Goal: Transaction & Acquisition: Purchase product/service

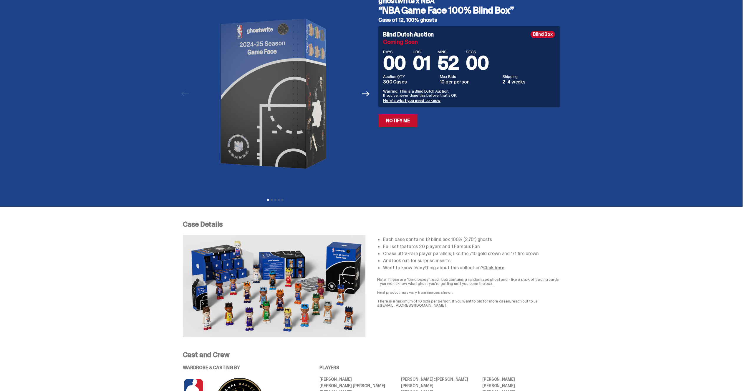
scroll to position [29, 0]
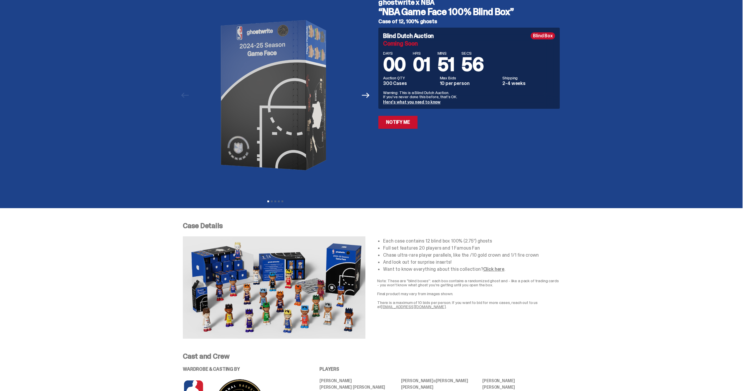
click at [426, 102] on link "Here's what you need to know" at bounding box center [411, 101] width 57 height 5
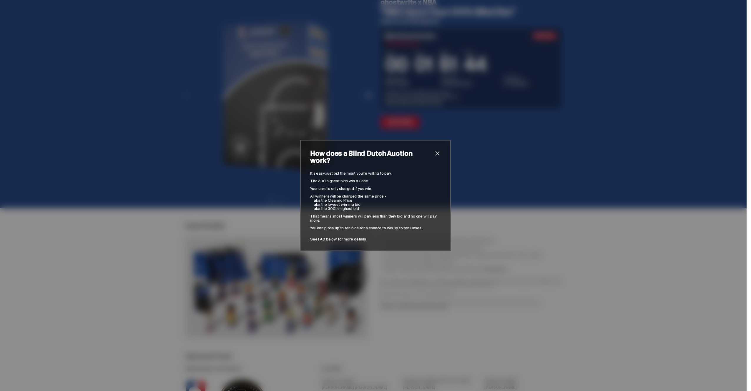
click at [442, 157] on div "How does a Blind Dutch Auction work? It’s easy: just bid the most you’re willin…" at bounding box center [375, 195] width 151 height 111
click at [434, 156] on span "close" at bounding box center [437, 153] width 7 height 7
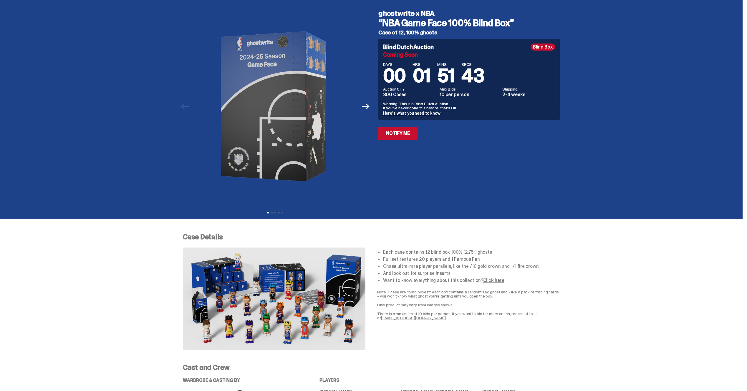
scroll to position [0, 0]
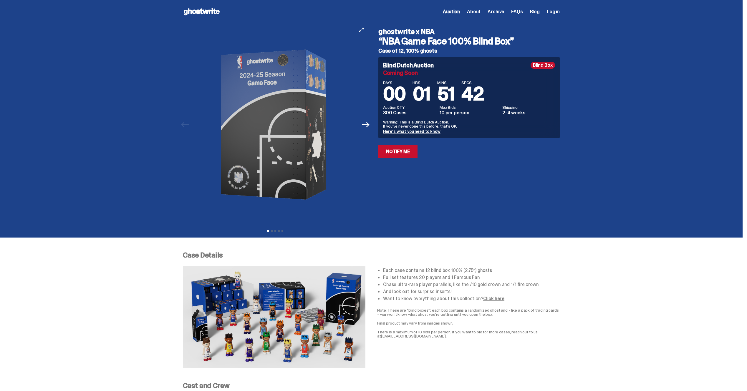
click at [368, 132] on div at bounding box center [275, 125] width 185 height 202
click at [372, 124] on button "Next" at bounding box center [365, 124] width 13 height 13
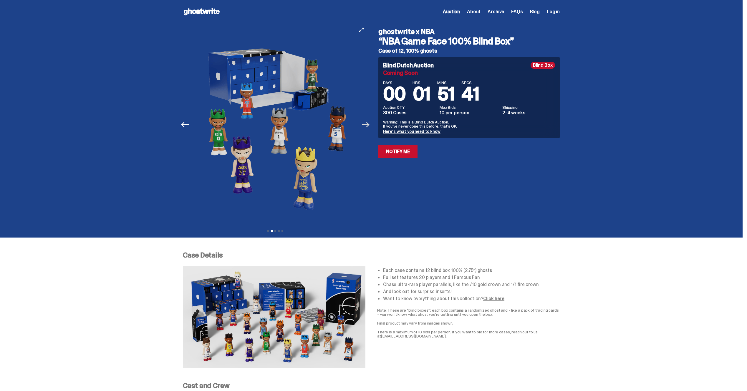
click at [369, 122] on icon "Next" at bounding box center [366, 125] width 8 height 8
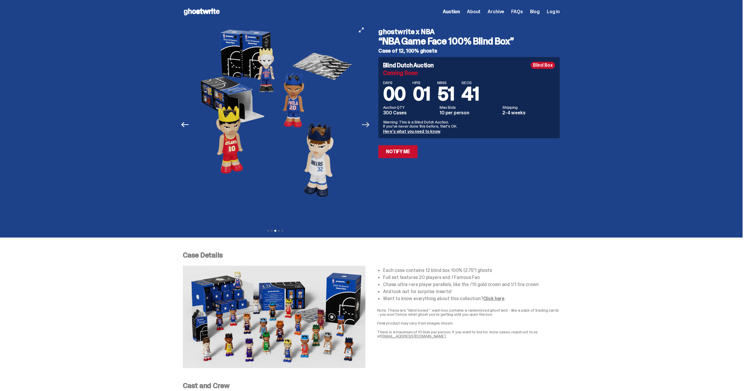
click at [369, 122] on icon "Next" at bounding box center [366, 125] width 8 height 8
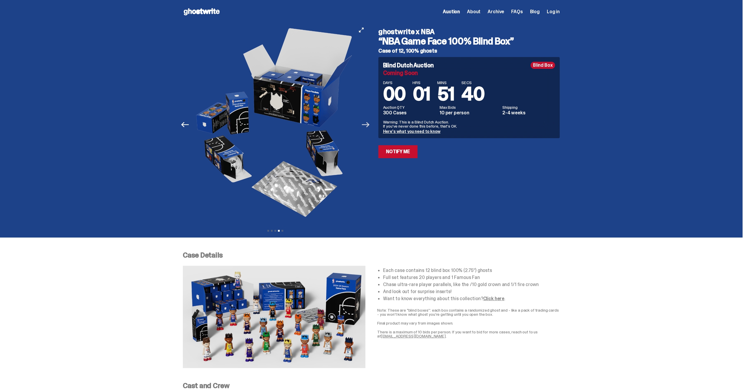
click at [369, 122] on icon "Next" at bounding box center [366, 125] width 8 height 8
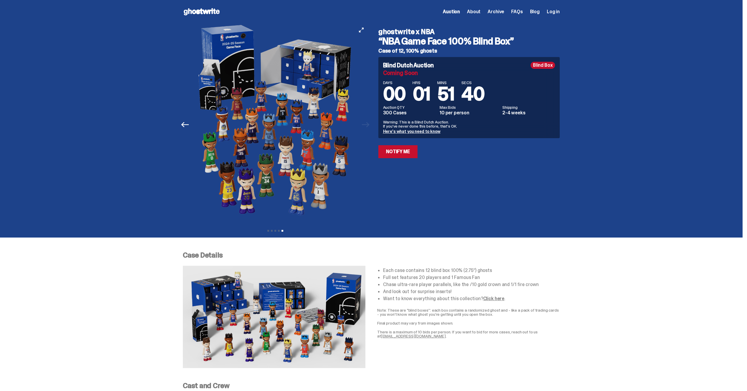
click at [368, 122] on div at bounding box center [276, 125] width 185 height 202
click at [425, 132] on link "Here's what you need to know" at bounding box center [411, 131] width 57 height 5
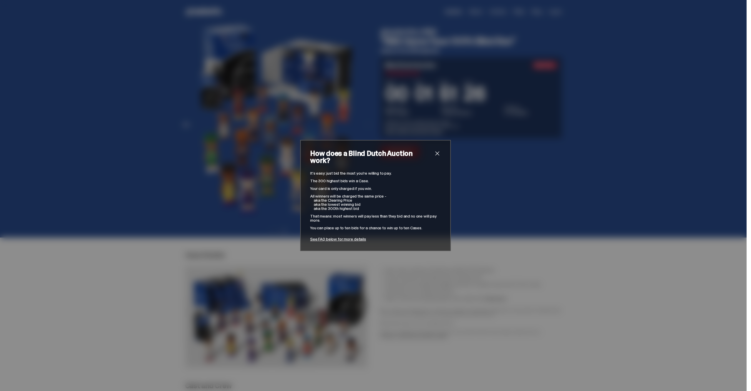
click at [439, 151] on div "How does a Blind Dutch Auction work? It’s easy: just bid the most you’re willin…" at bounding box center [375, 195] width 151 height 111
click at [435, 157] on span "close" at bounding box center [437, 153] width 7 height 7
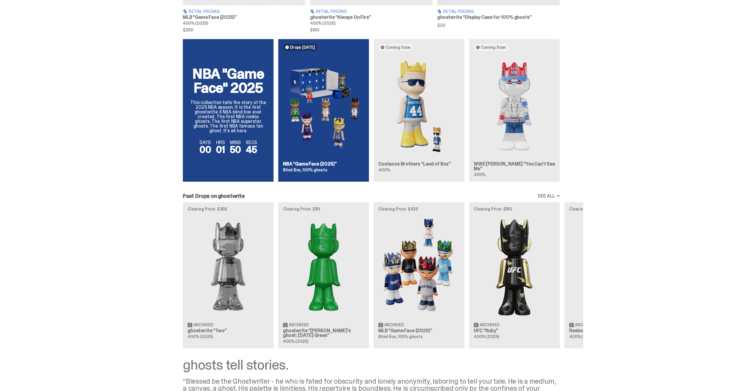
scroll to position [383, 0]
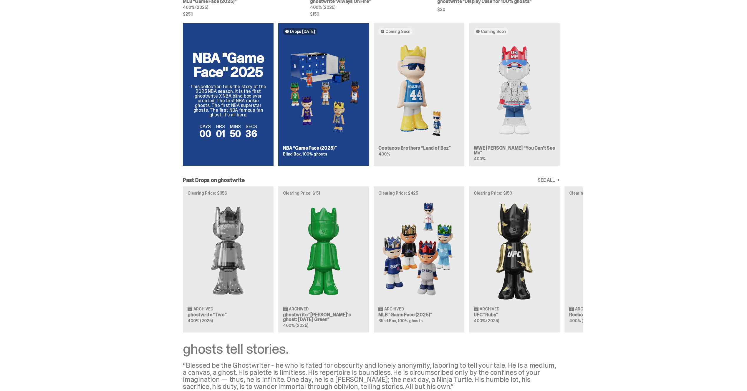
click at [305, 114] on div "NBA "Game Face" 2025 This collection tells the story of the 2025 NBA season. It…" at bounding box center [371, 96] width 424 height 147
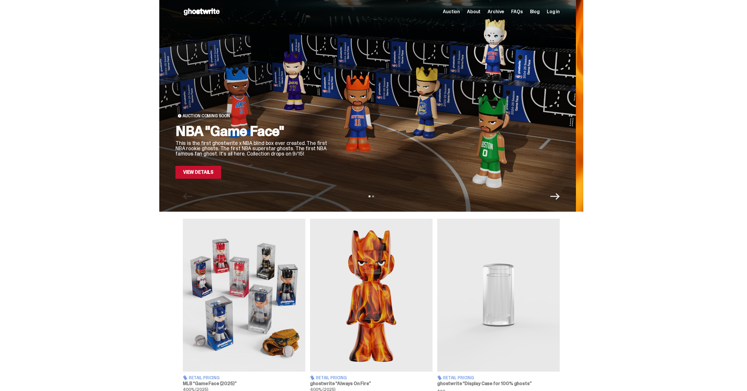
click at [216, 152] on div "NBA "Game Face" This is the first ghostwrite x NBA blind box ever created. The …" at bounding box center [251, 151] width 153 height 55
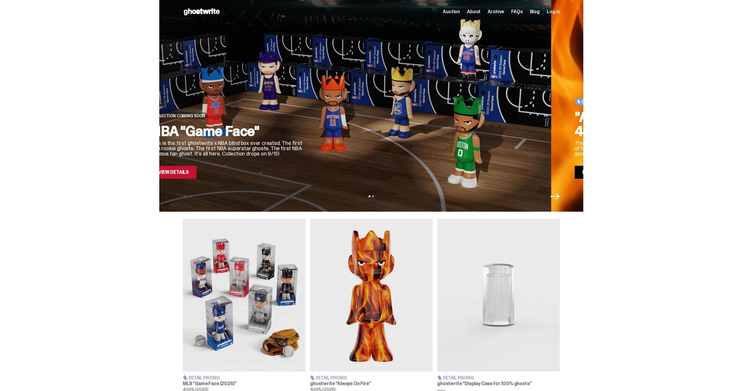
click at [88, 98] on div "Auction Coming Soon NBA "Game Face" This is the first ghostwrite x NBA blind bo…" at bounding box center [371, 106] width 742 height 212
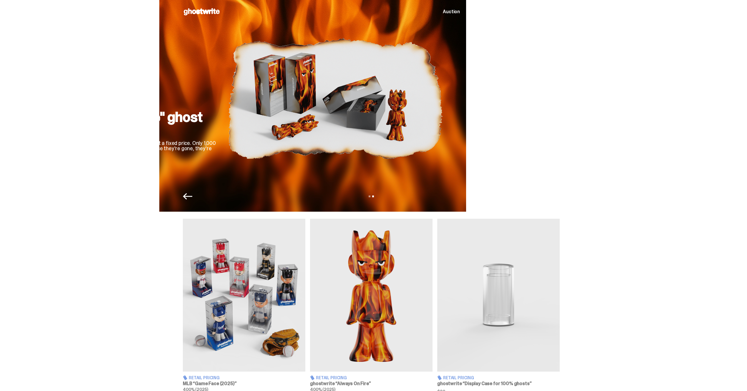
click at [94, 82] on div "Auction Coming Soon NBA "Game Face" This is the first ghostwrite x NBA blind bo…" at bounding box center [371, 106] width 742 height 212
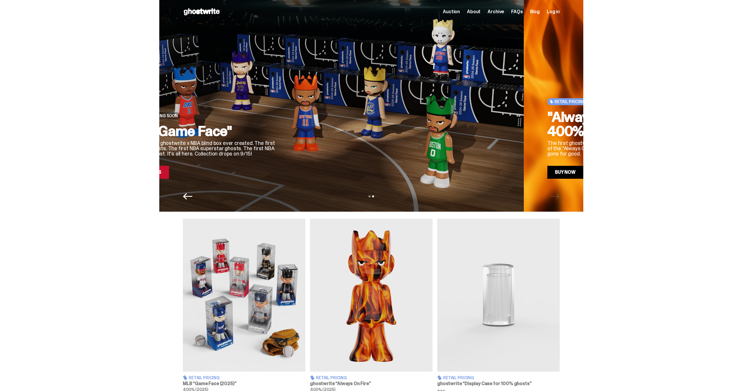
click at [636, 175] on div "Auction Coming Soon NBA "Game Face" This is the first ghostwrite x NBA blind bo…" at bounding box center [371, 106] width 742 height 212
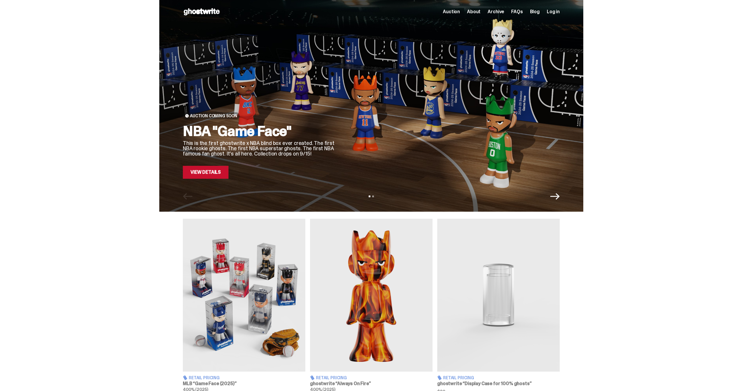
click at [200, 179] on div "Auction Coming Soon NBA "Game Face" This is the first ghostwrite x NBA blind bo…" at bounding box center [371, 106] width 424 height 212
click at [215, 175] on link "View Details" at bounding box center [206, 172] width 46 height 13
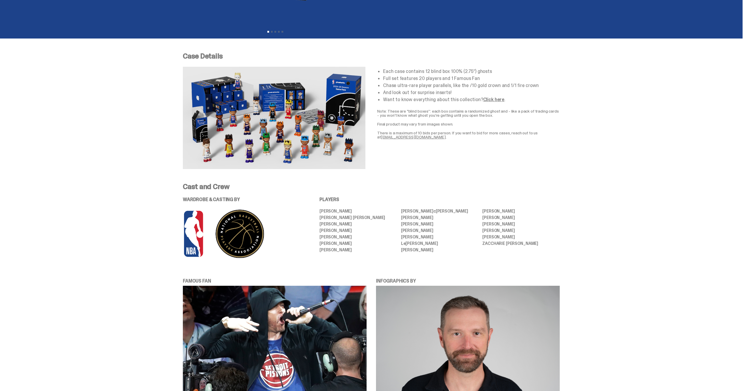
scroll to position [206, 0]
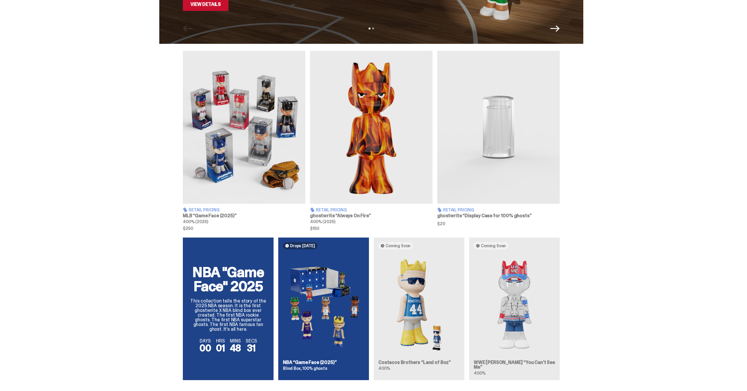
scroll to position [177, 0]
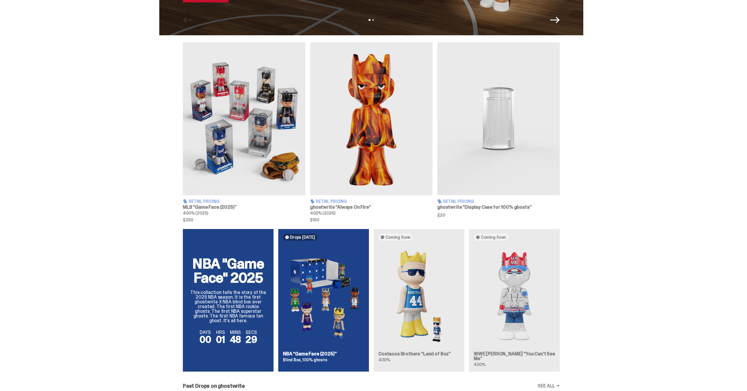
click at [372, 133] on img at bounding box center [371, 118] width 122 height 153
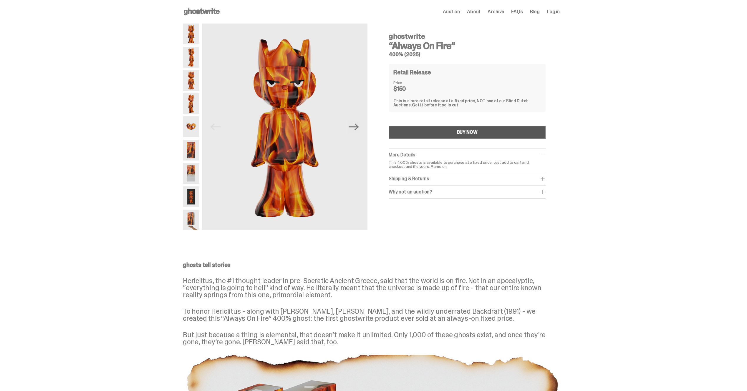
click at [464, 132] on div "BUY NOW" at bounding box center [467, 132] width 21 height 5
